Goal: Find specific page/section: Find specific page/section

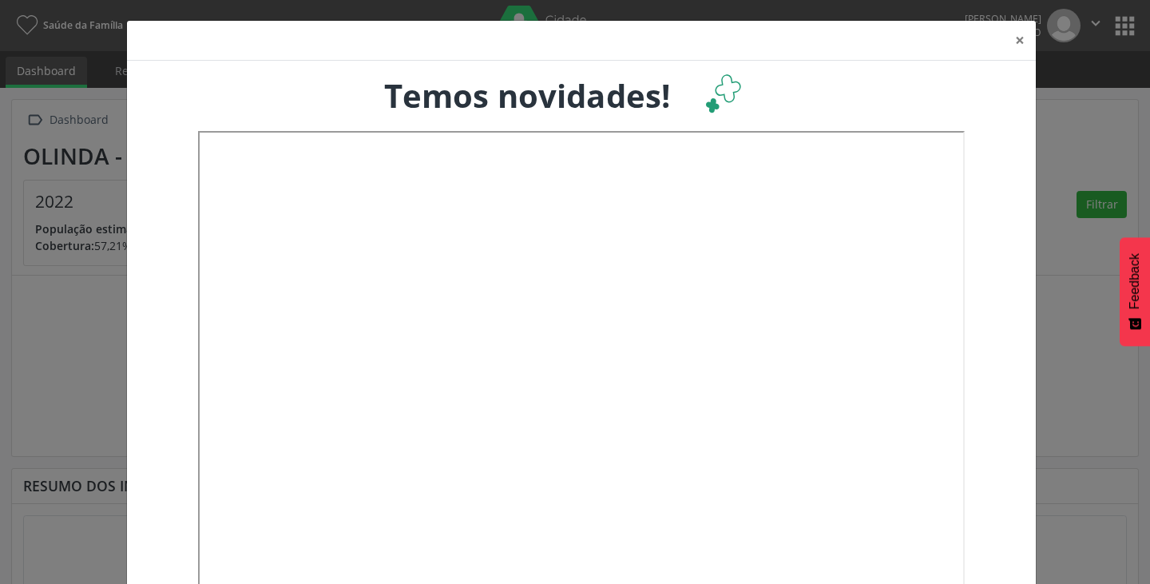
click at [1051, 37] on div "× Temos novidades!" at bounding box center [575, 292] width 1150 height 584
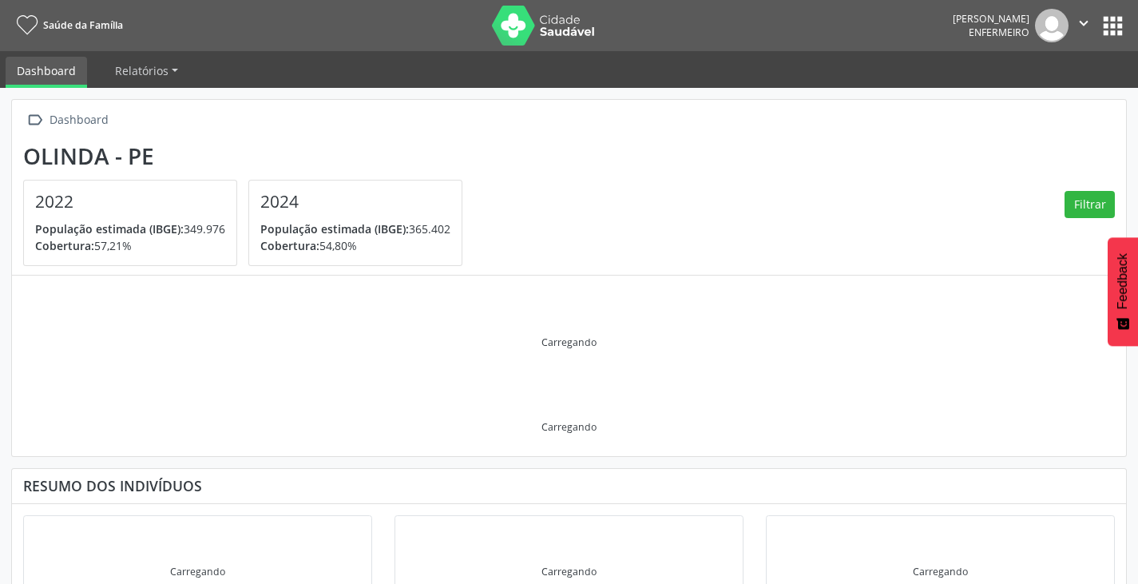
click at [1118, 23] on button "apps" at bounding box center [1112, 26] width 28 height 28
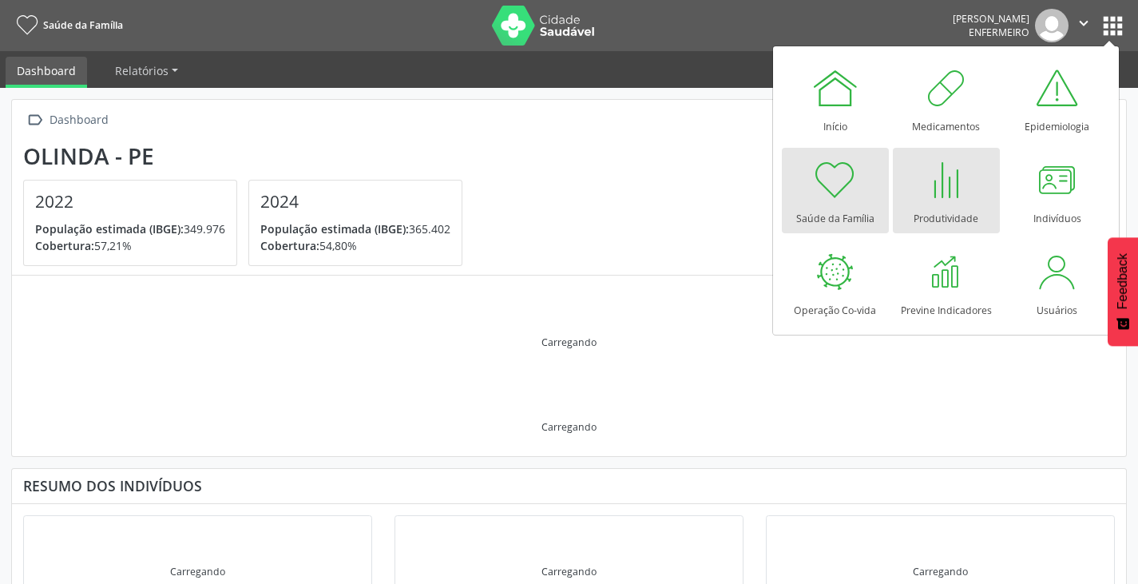
click at [954, 190] on div at bounding box center [946, 180] width 48 height 48
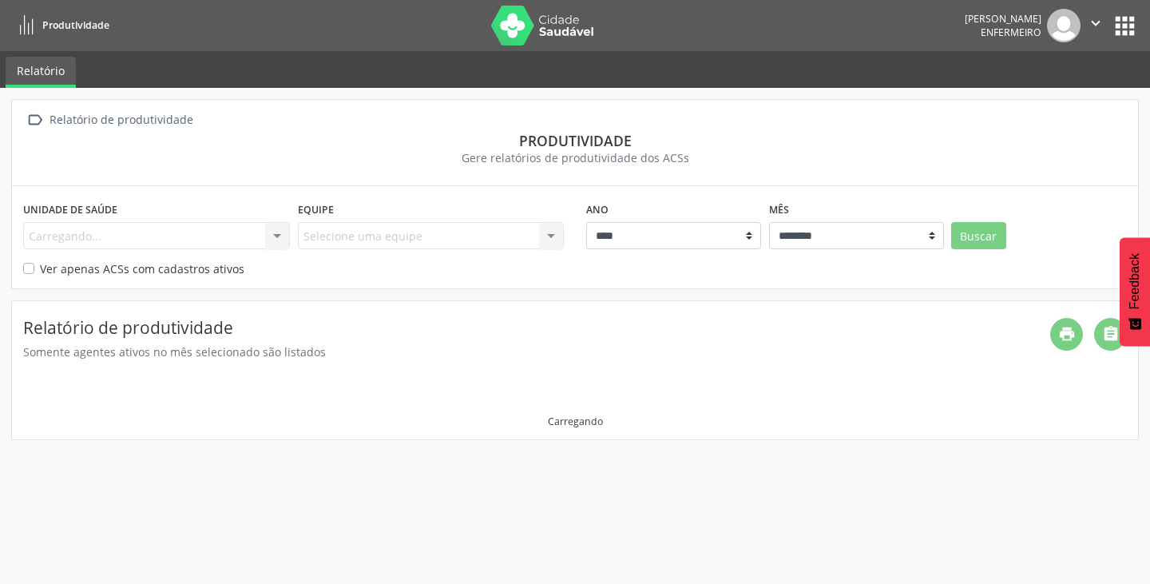
click at [22, 271] on div "Unidade de saúde Carregando... Nenhum resultado encontrado para: " " Não há nen…" at bounding box center [575, 236] width 1126 height 101
click at [40, 270] on label "Ver apenas ACSs com cadastros ativos" at bounding box center [142, 268] width 204 height 17
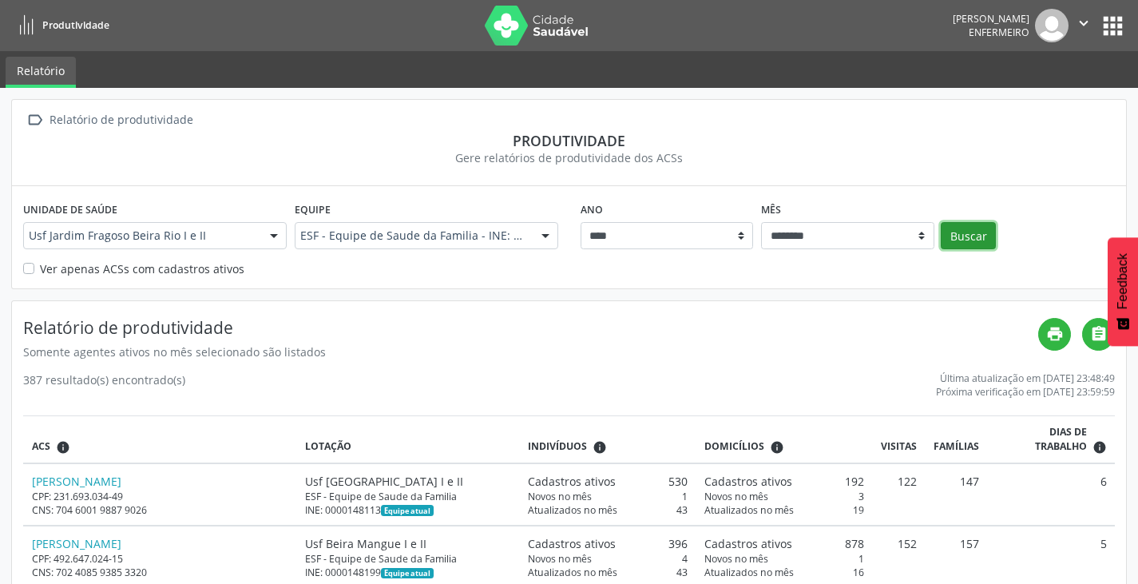
click at [972, 240] on button "Buscar" at bounding box center [967, 235] width 55 height 27
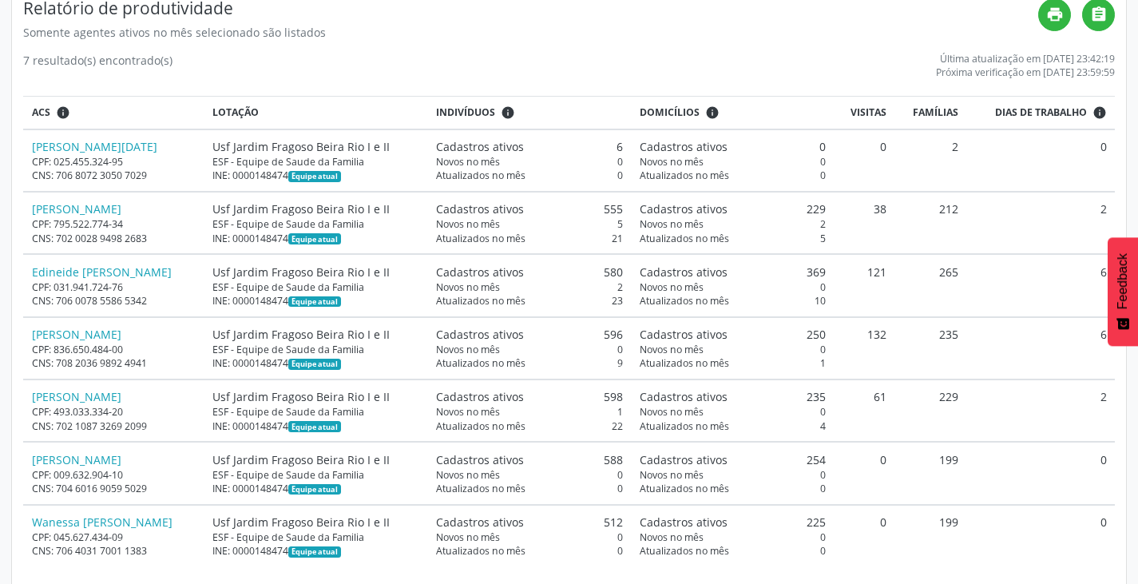
scroll to position [336, 0]
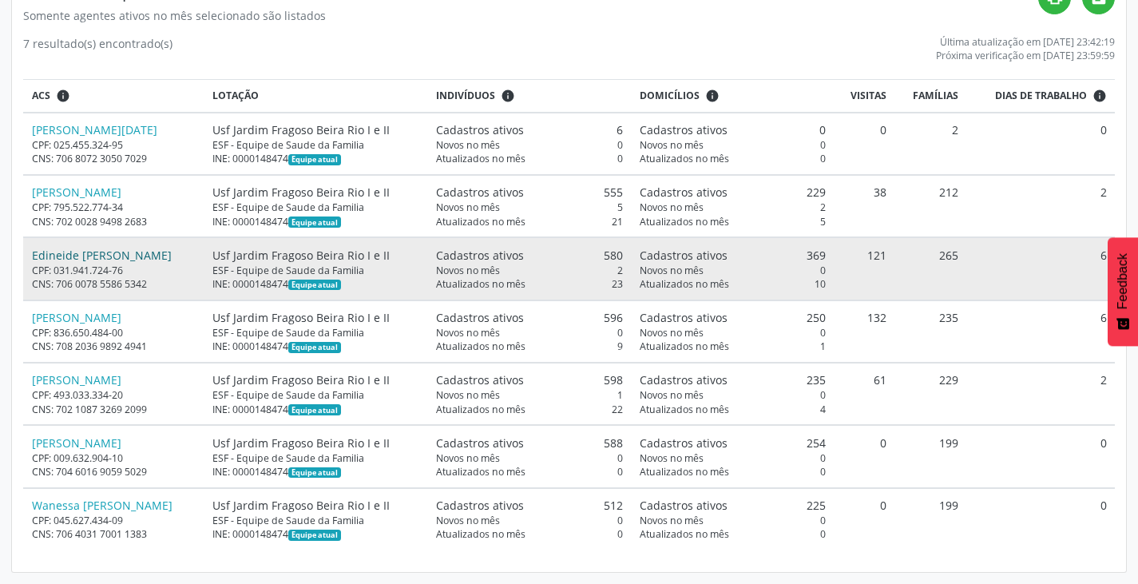
click at [87, 259] on link "Edineide Farias da Silva" at bounding box center [102, 254] width 140 height 15
